Goal: Information Seeking & Learning: Learn about a topic

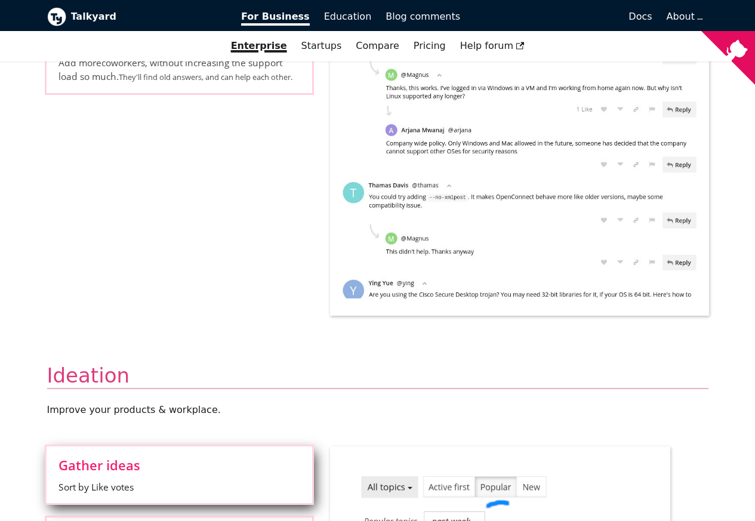
scroll to position [859, 0]
